Goal: Task Accomplishment & Management: Manage account settings

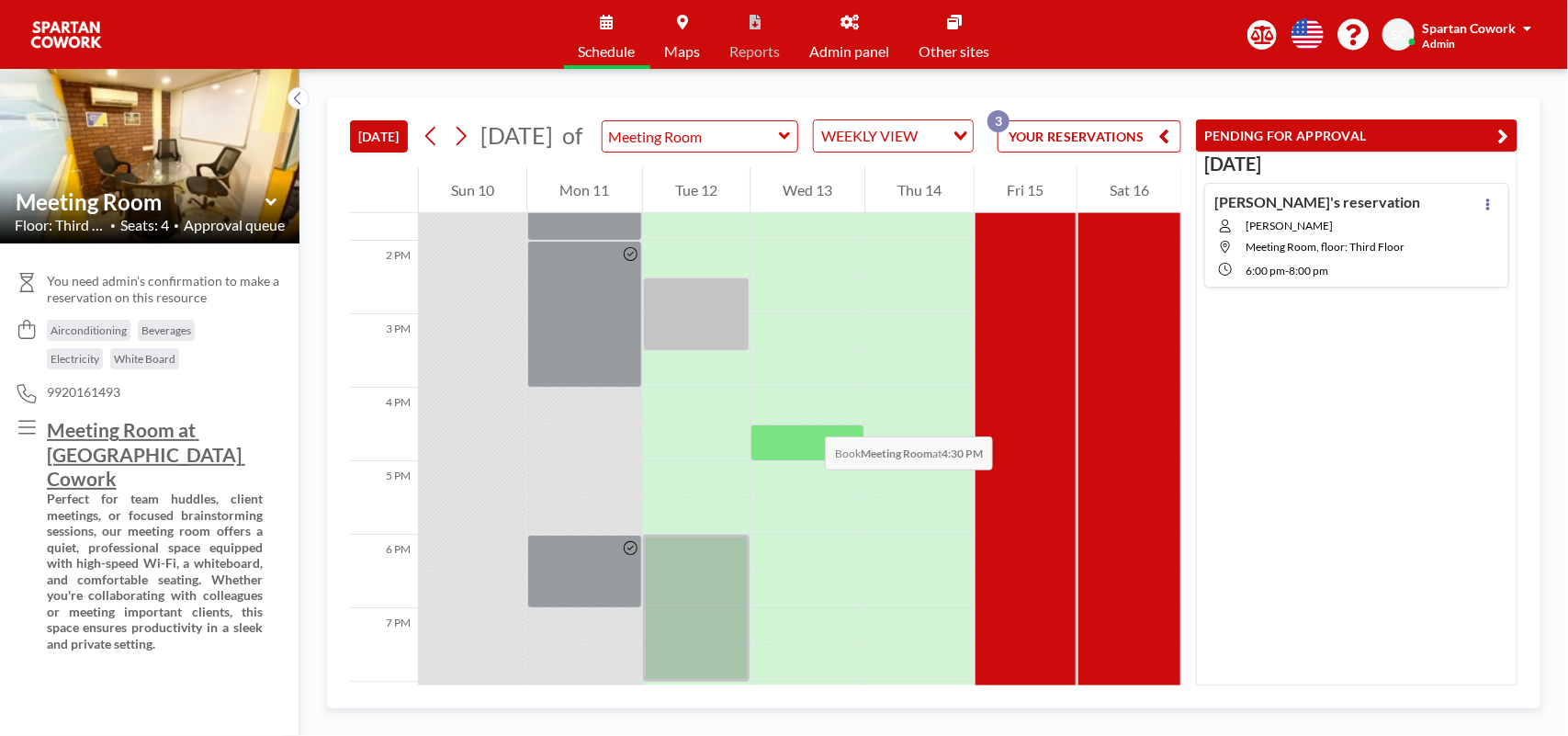
scroll to position [1089, 0]
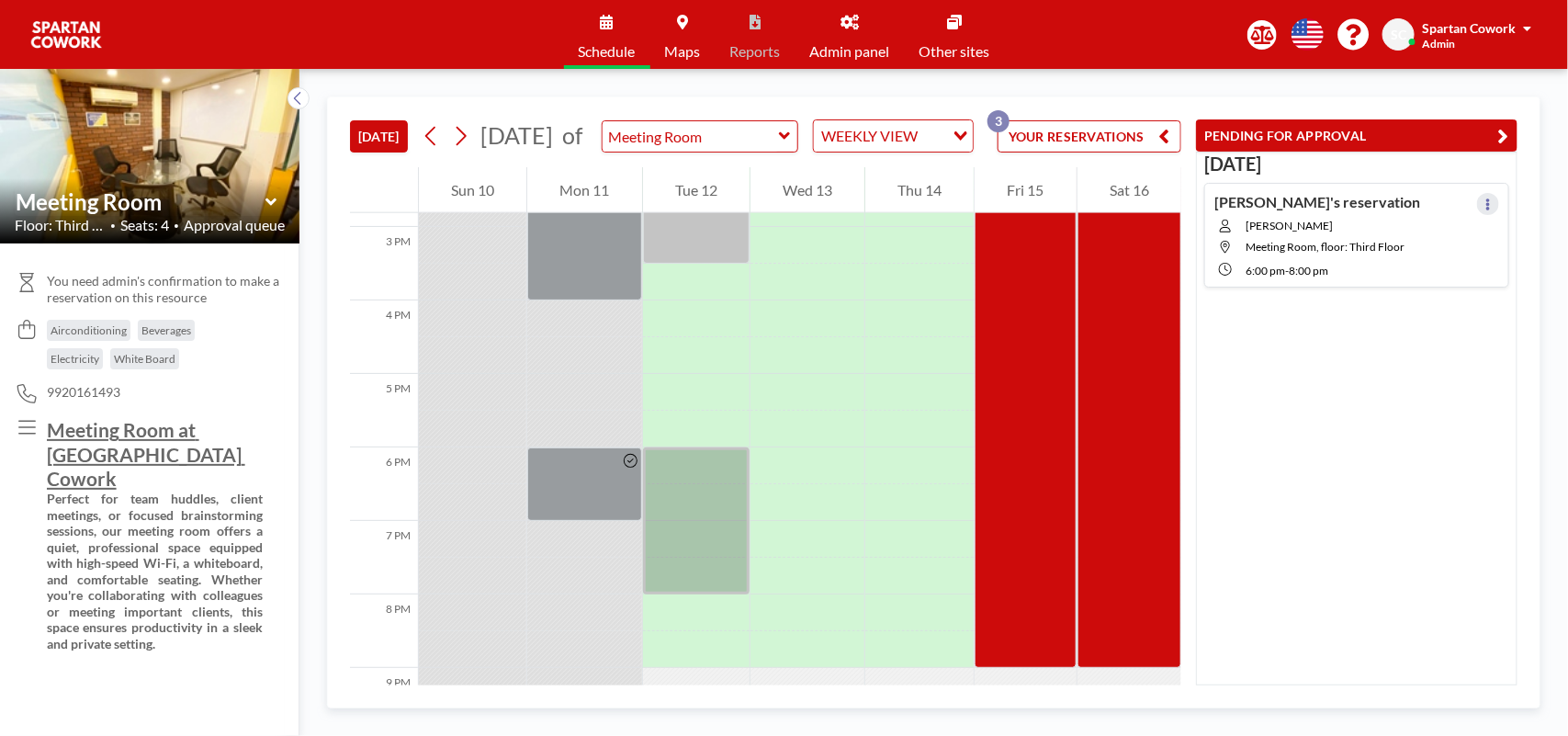
click at [1484, 205] on icon at bounding box center [1488, 204] width 8 height 12
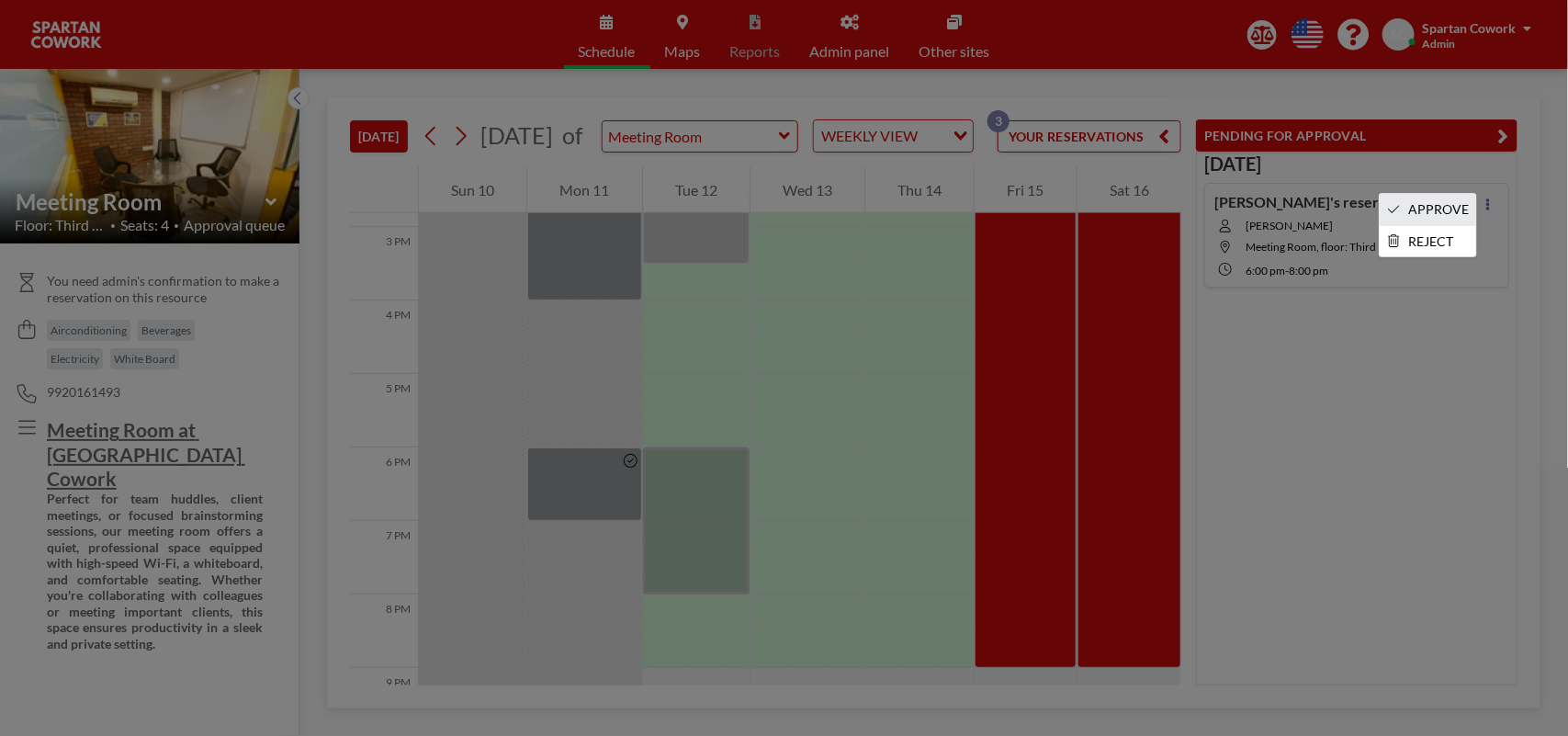
click at [1439, 208] on li "APPROVE" at bounding box center [1428, 209] width 96 height 31
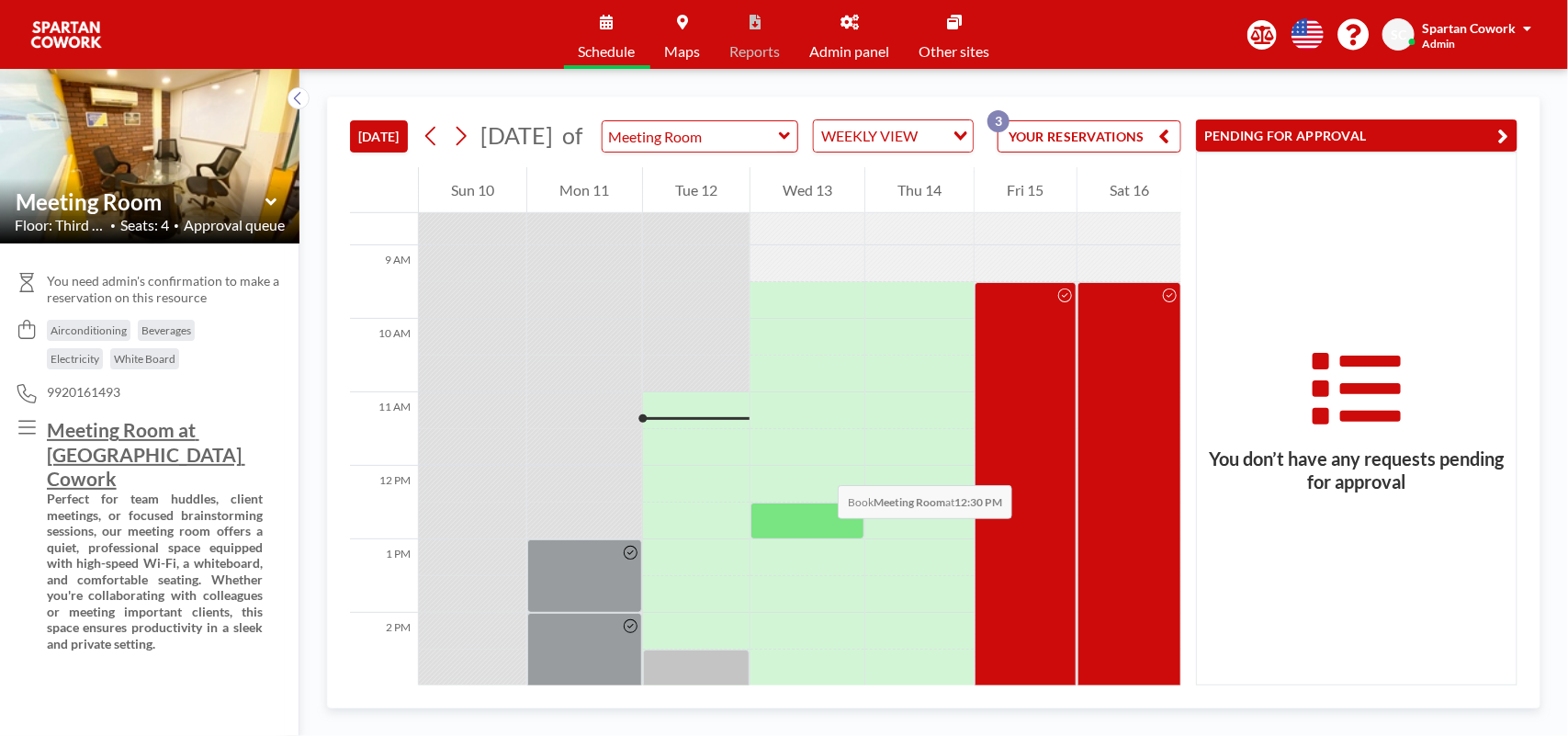
scroll to position [860, 0]
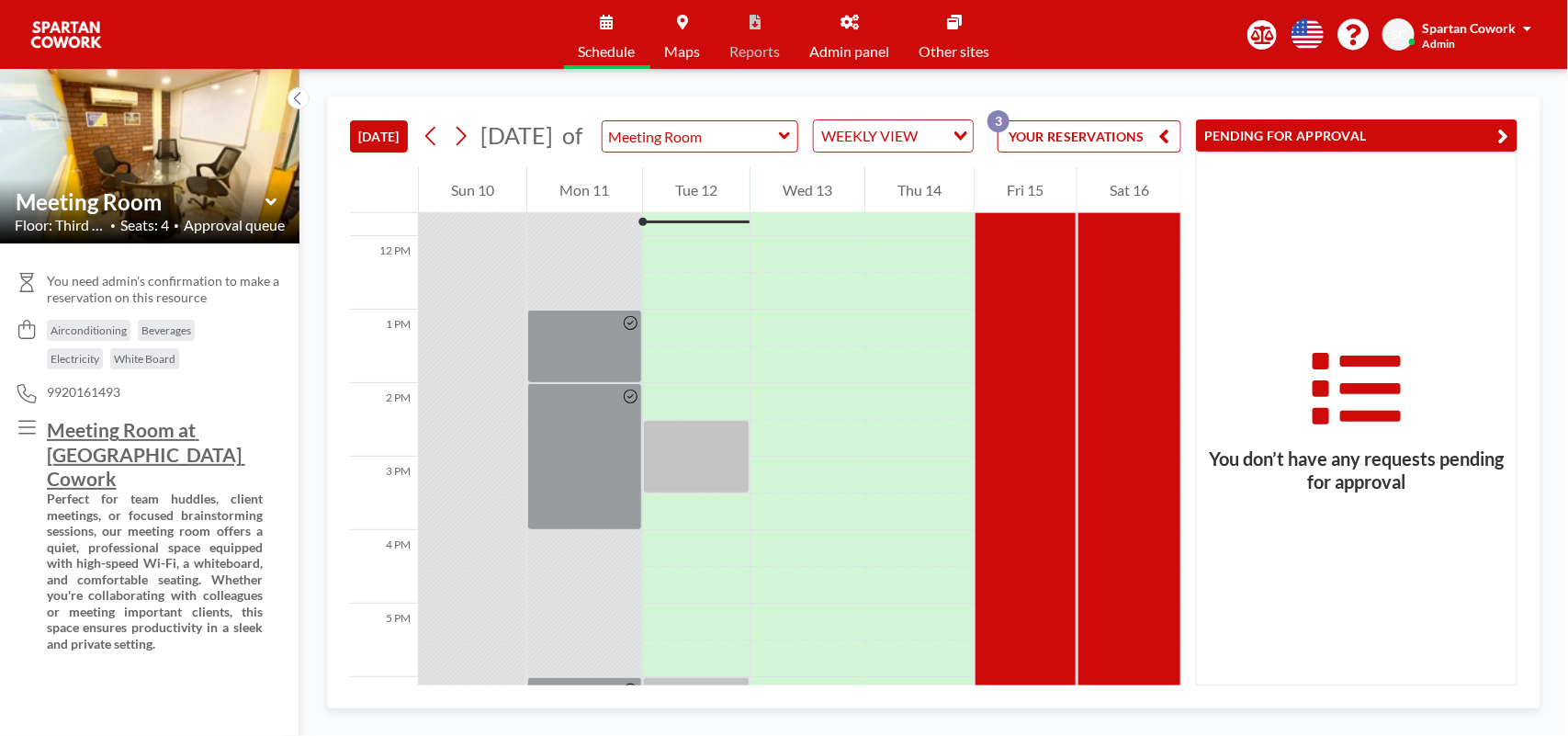
click at [847, 38] on link "Admin panel" at bounding box center [850, 34] width 109 height 69
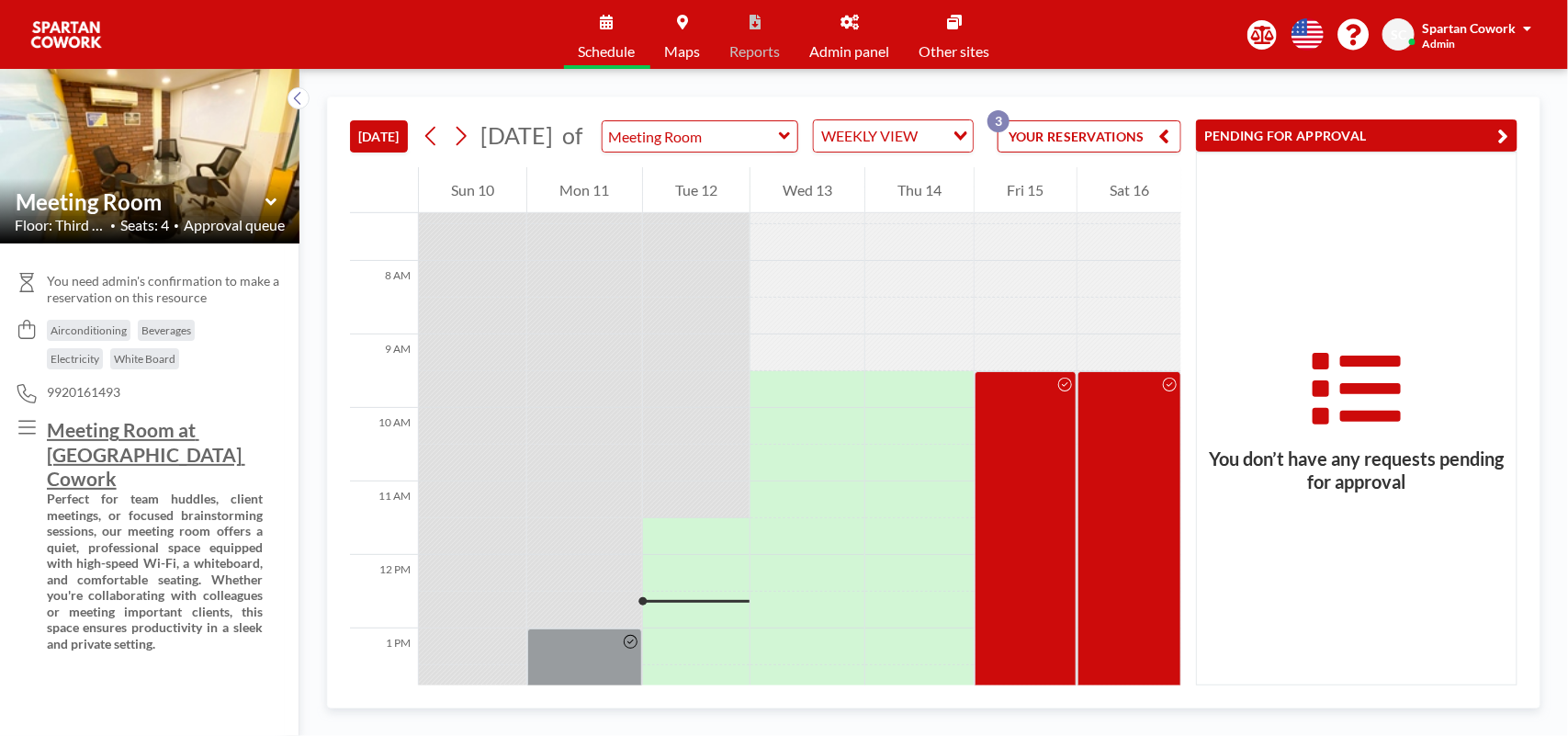
scroll to position [524, 0]
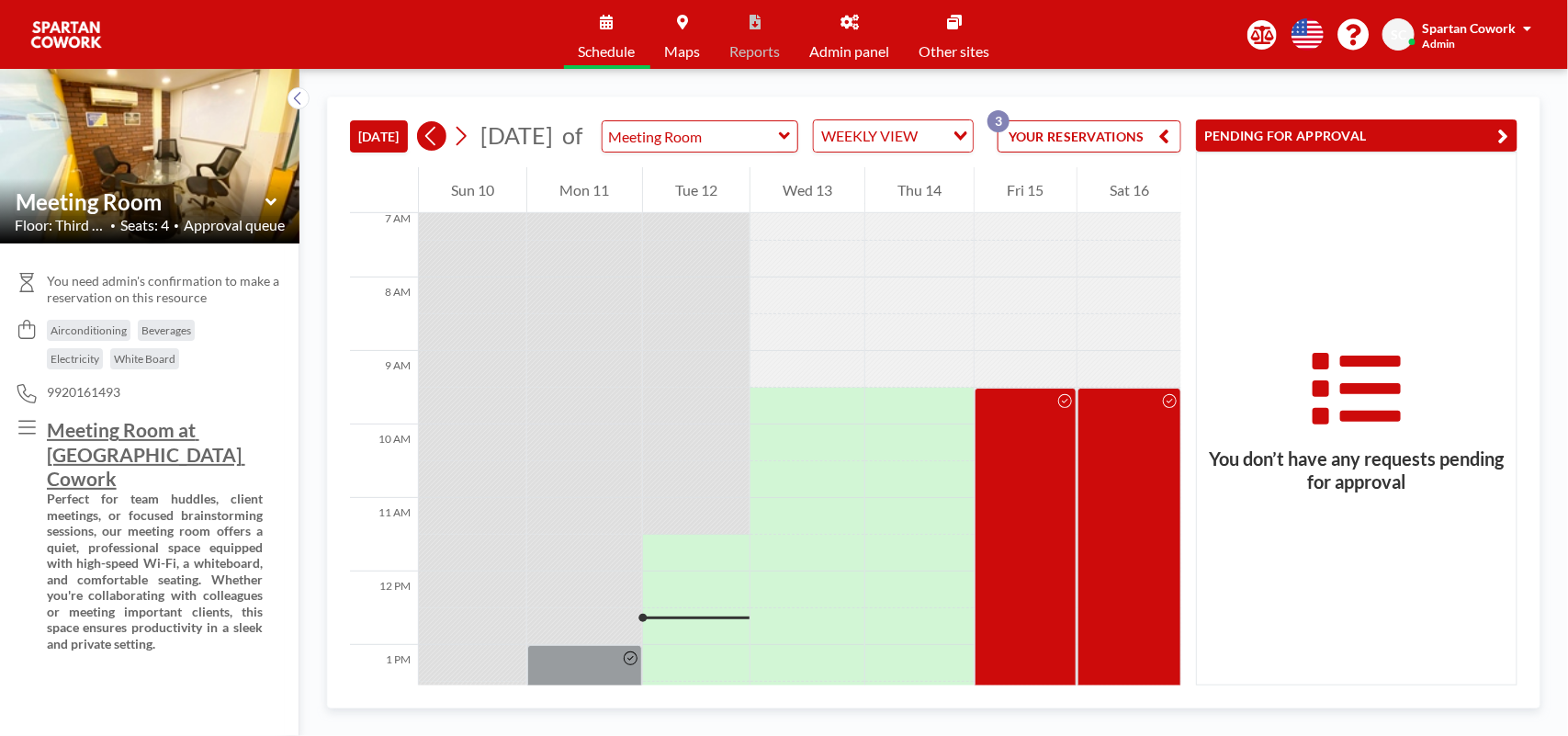
click at [429, 150] on icon at bounding box center [431, 136] width 18 height 27
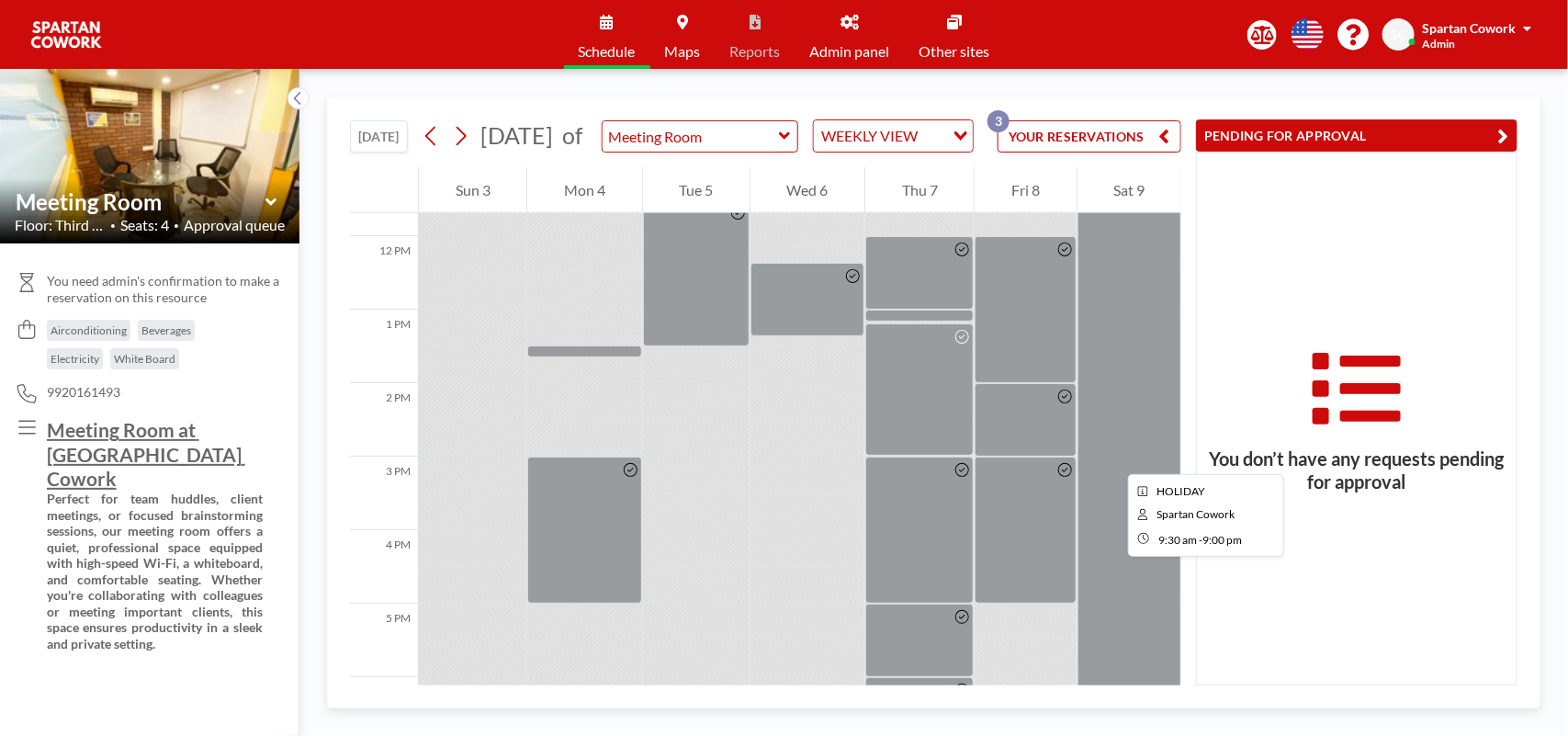
scroll to position [896, 0]
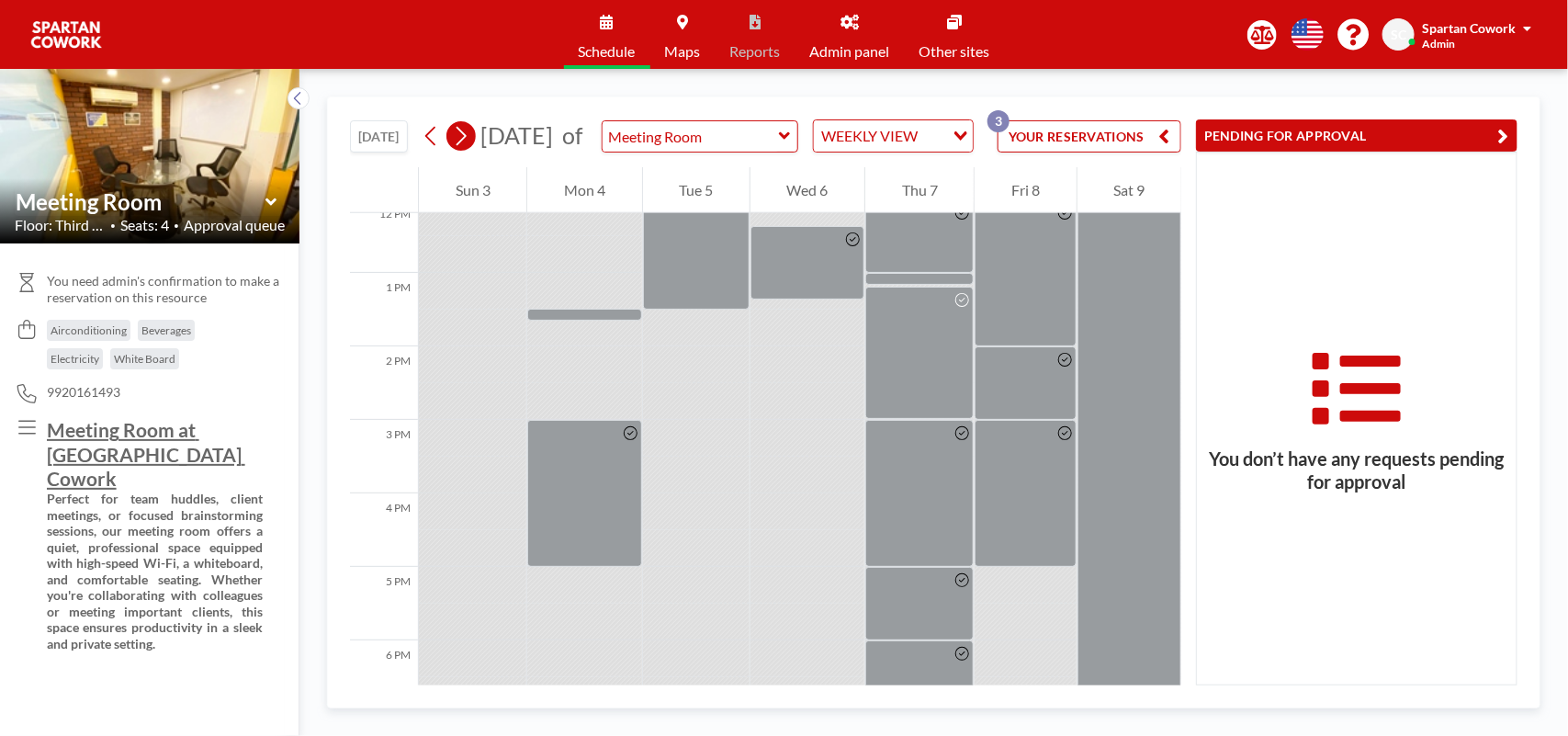
click at [464, 146] on icon at bounding box center [461, 136] width 10 height 19
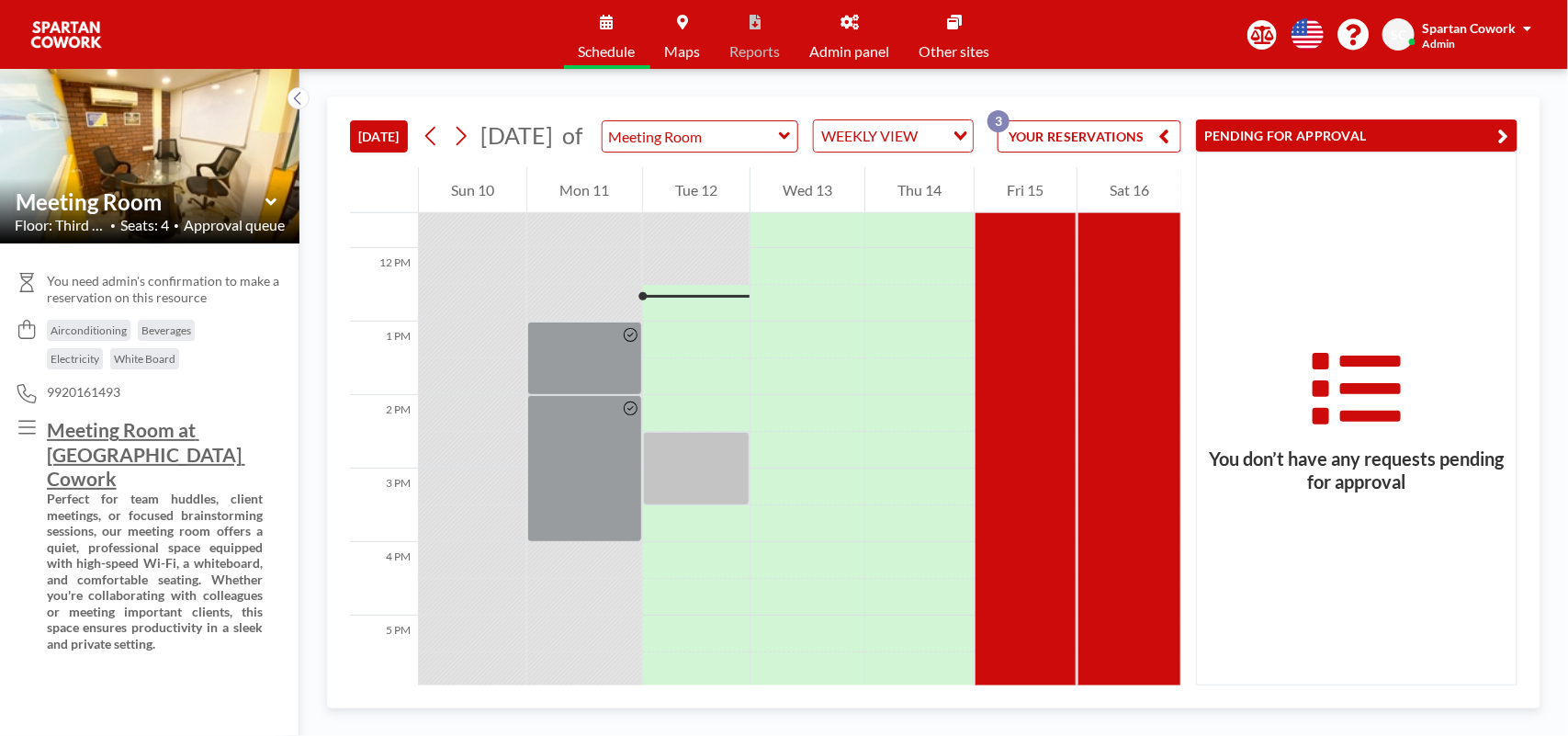
scroll to position [882, 0]
